Goal: Task Accomplishment & Management: Use online tool/utility

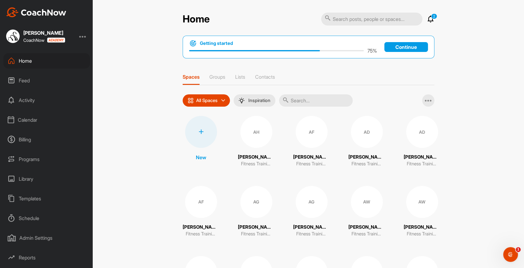
click at [35, 117] on div "Calendar" at bounding box center [46, 119] width 87 height 15
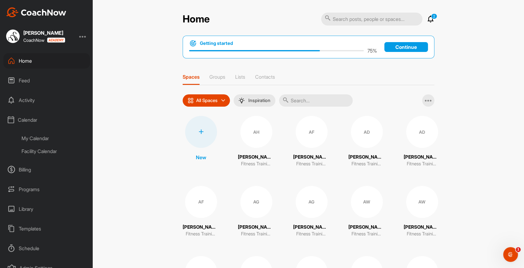
click at [43, 152] on div "Facility Calendar" at bounding box center [53, 151] width 73 height 13
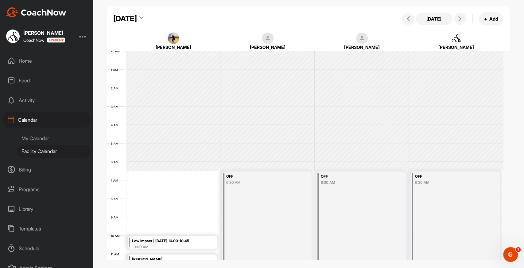
scroll to position [106, 0]
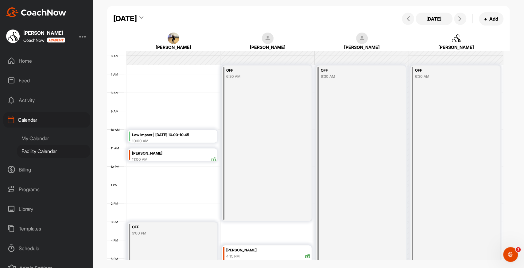
click at [143, 19] on icon at bounding box center [141, 19] width 4 height 6
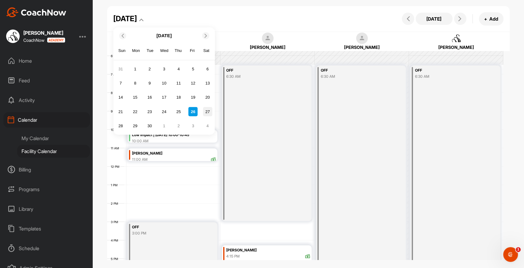
click at [207, 113] on div "27" at bounding box center [207, 111] width 9 height 9
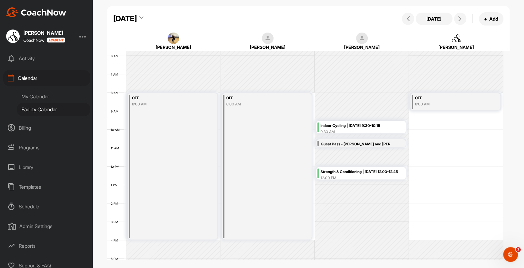
scroll to position [47, 0]
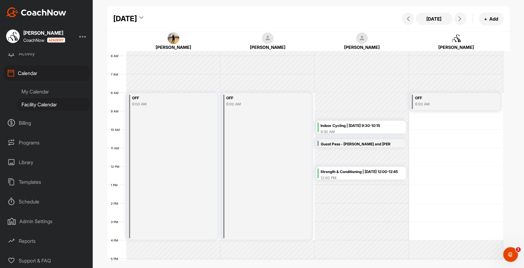
click at [44, 166] on div "Library" at bounding box center [46, 161] width 87 height 15
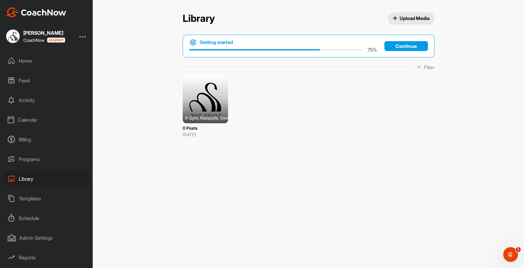
click at [45, 161] on div "Programs" at bounding box center [46, 158] width 87 height 15
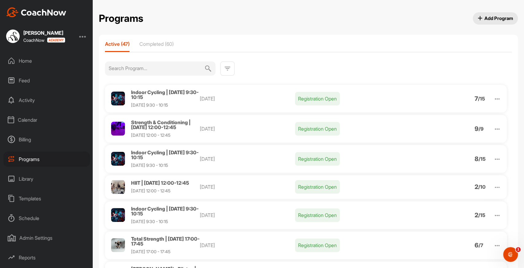
click at [173, 90] on span "Indoor Cycling | [DATE] 9:30-10:15" at bounding box center [165, 94] width 68 height 11
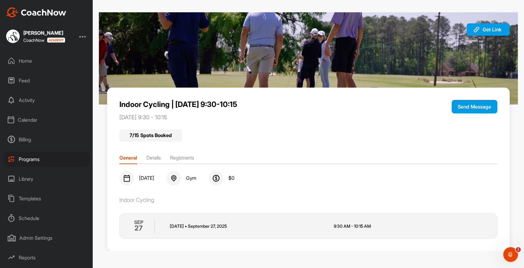
click at [179, 157] on li "Registrants" at bounding box center [182, 159] width 24 height 10
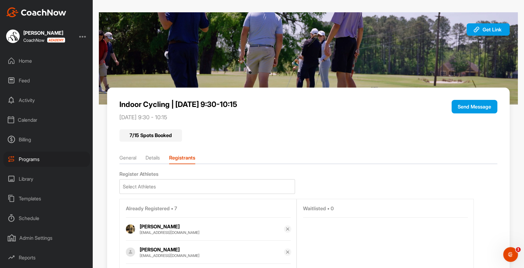
click at [132, 155] on li "General" at bounding box center [127, 159] width 17 height 10
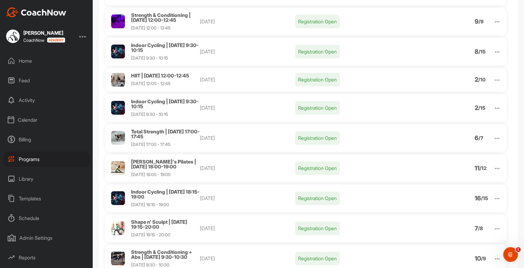
scroll to position [118, 0]
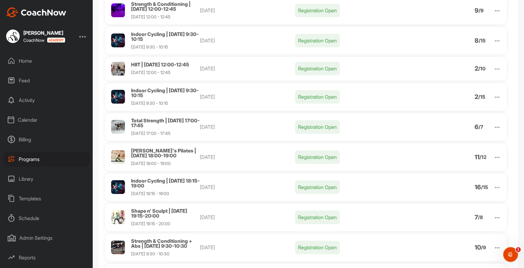
click at [491, 181] on div "Indoor Cycling | [DATE] 18:15-19:00 [DATE] 18:15 - 19:00 [DATE] Registration Op…" at bounding box center [306, 187] width 402 height 28
click at [494, 185] on img at bounding box center [497, 187] width 7 height 7
click at [446, 235] on li "Clone" at bounding box center [462, 235] width 76 height 10
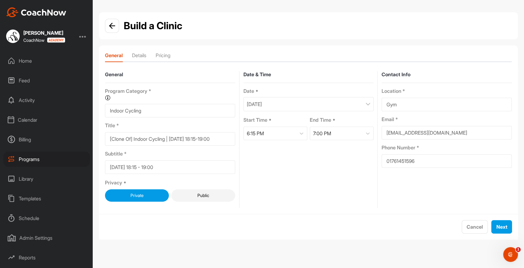
drag, startPoint x: 134, startPoint y: 140, endPoint x: 0, endPoint y: 123, distance: 135.0
click at [0, 123] on div "[PERSON_NAME] CoachNow Home Feed Activity Calendar Billing Programs Library Tem…" at bounding box center [262, 134] width 524 height 268
type input "Indoor Cycling | [DATE] 18:15-19:00"
click at [303, 105] on div "[DATE]" at bounding box center [308, 104] width 130 height 14
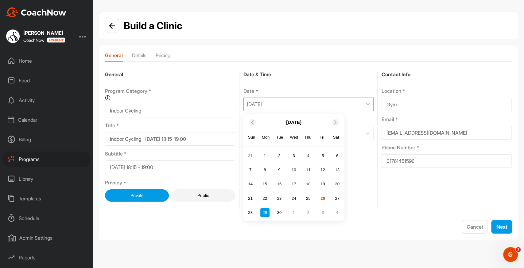
click at [335, 123] on icon at bounding box center [335, 122] width 4 height 4
click at [264, 169] on div "6" at bounding box center [264, 169] width 9 height 9
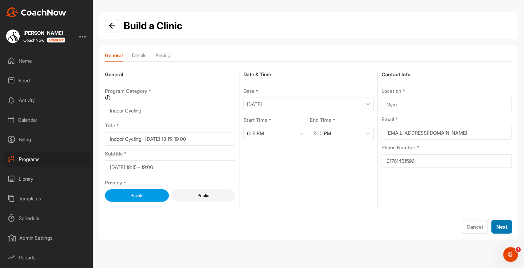
click at [502, 228] on span "Next" at bounding box center [501, 227] width 11 height 6
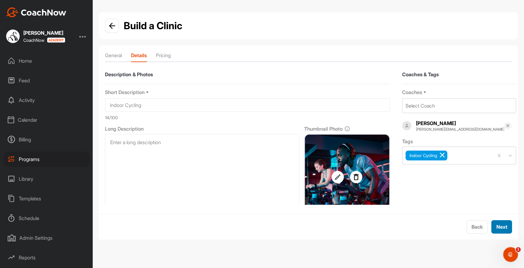
click at [502, 228] on span "Next" at bounding box center [501, 227] width 11 height 6
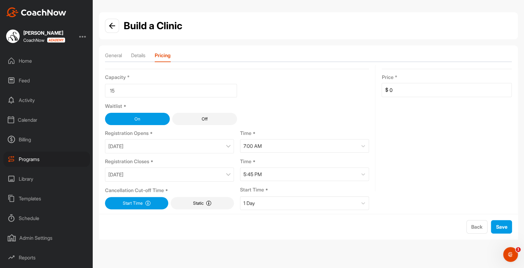
scroll to position [15, 0]
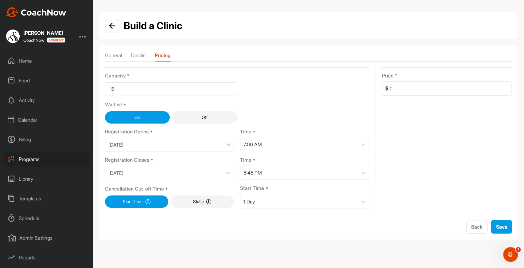
click at [173, 138] on div "[DATE]" at bounding box center [169, 145] width 129 height 14
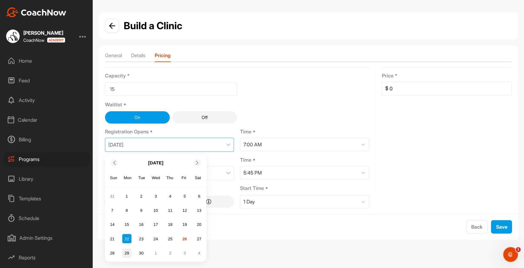
click at [129, 251] on div "29" at bounding box center [126, 252] width 9 height 9
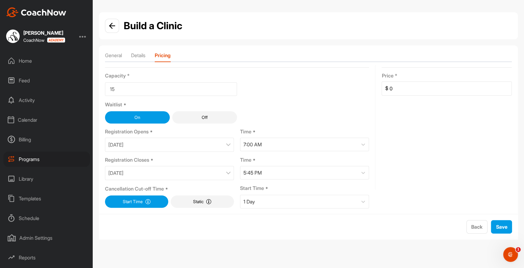
click at [163, 171] on div "[DATE]" at bounding box center [169, 173] width 129 height 14
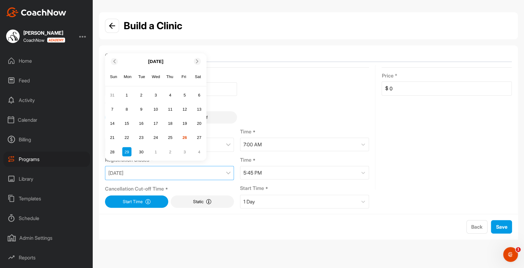
click at [198, 62] on icon at bounding box center [197, 62] width 4 height 4
click at [125, 108] on div "6" at bounding box center [126, 108] width 9 height 9
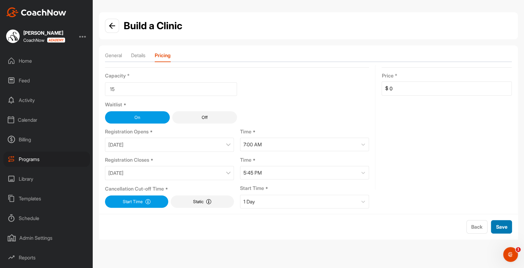
click at [504, 226] on span "Save" at bounding box center [501, 227] width 11 height 6
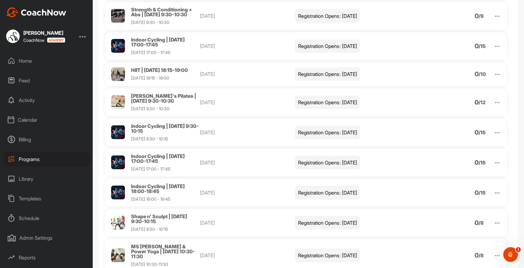
scroll to position [1007, 0]
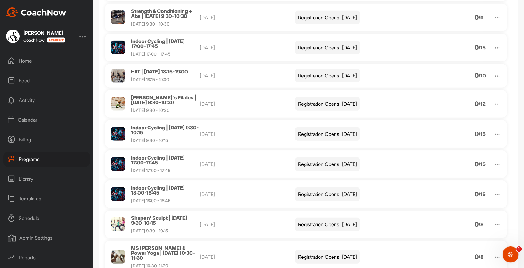
click at [512, 253] on icon "Open Intercom Messenger" at bounding box center [510, 253] width 10 height 10
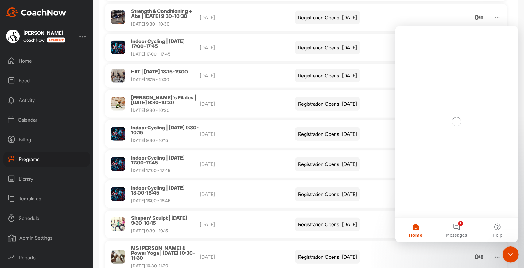
scroll to position [0, 0]
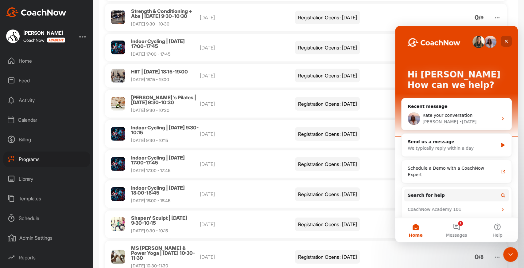
click at [504, 40] on icon "Close" at bounding box center [506, 41] width 5 height 5
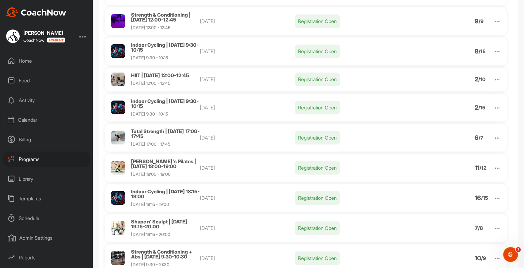
scroll to position [53, 0]
